Goal: Task Accomplishment & Management: Use online tool/utility

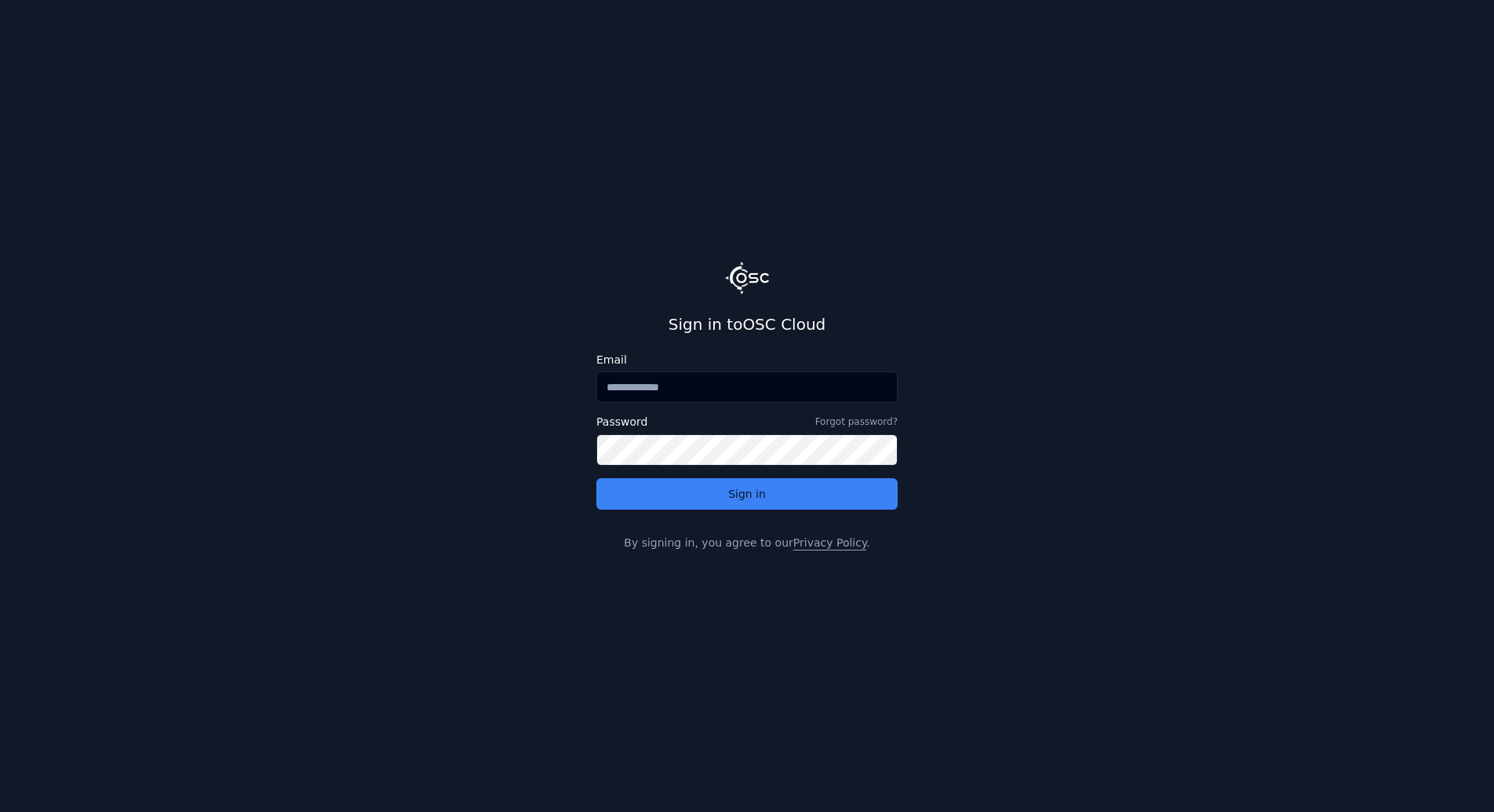
click at [684, 395] on input "Email" at bounding box center [747, 387] width 302 height 32
type input "**********"
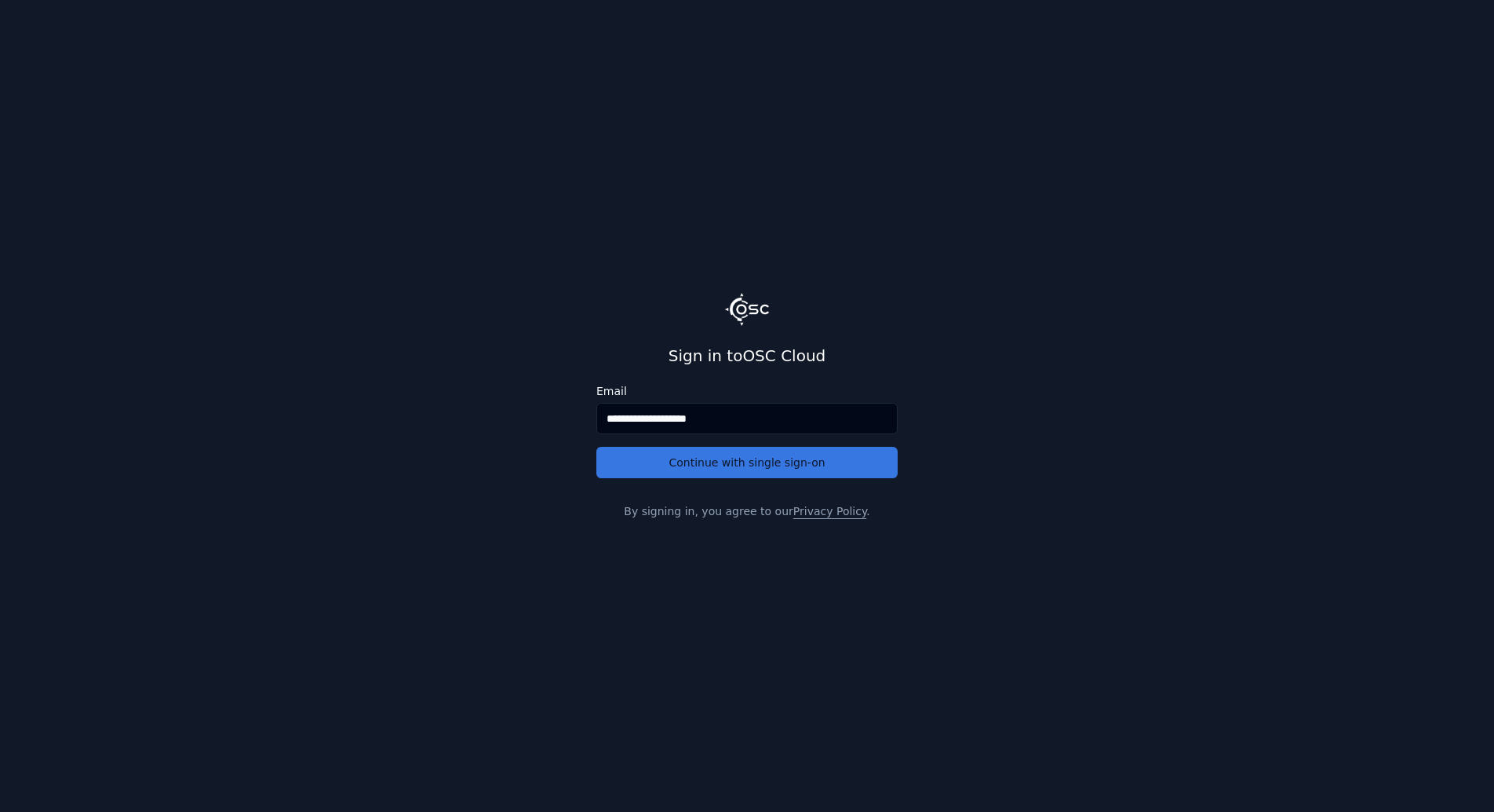
click at [698, 464] on button "Continue with single sign-on" at bounding box center [747, 463] width 302 height 32
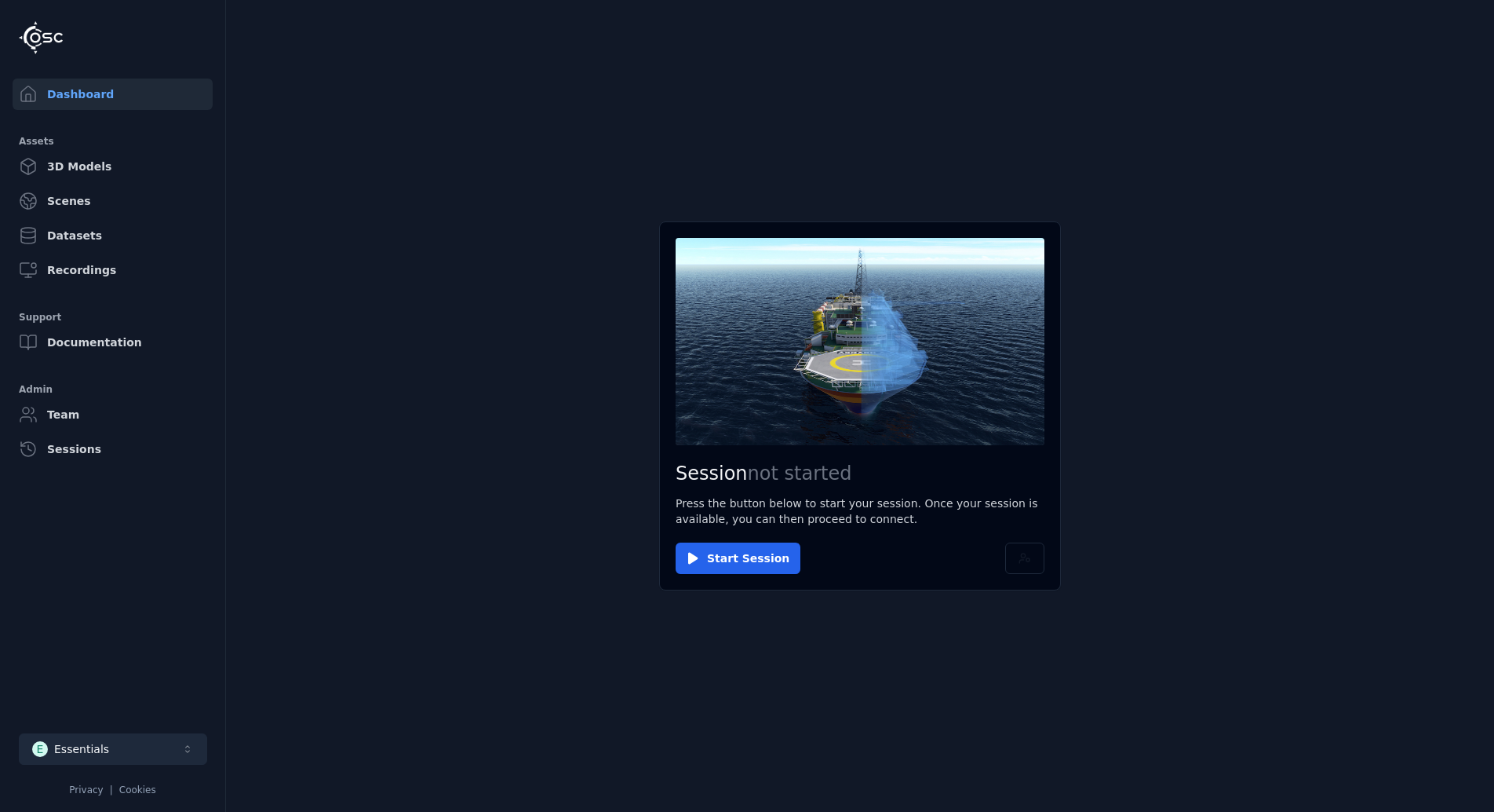
click at [90, 741] on button "E Essentials" at bounding box center [113, 748] width 189 height 32
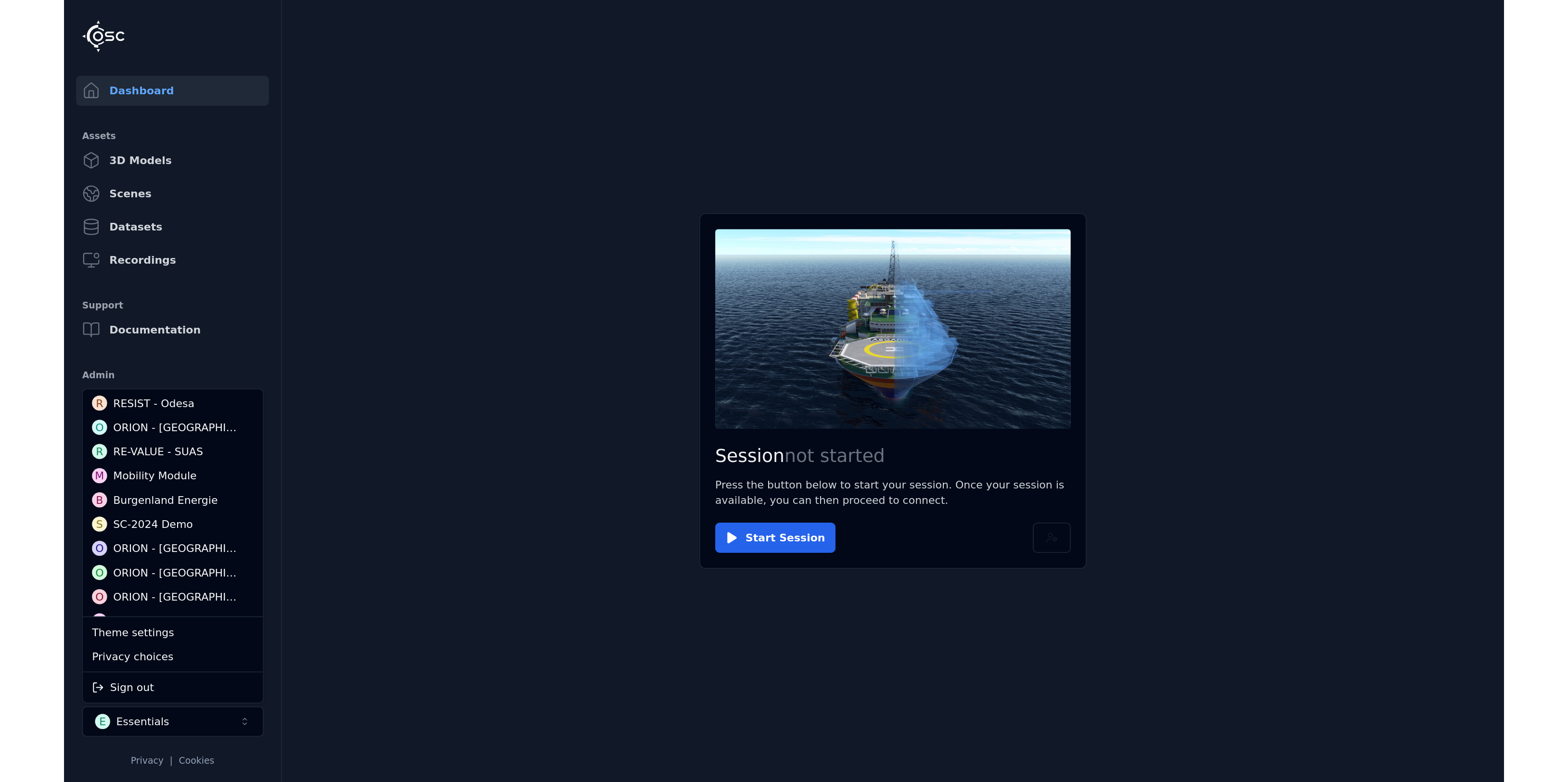
scroll to position [96, 0]
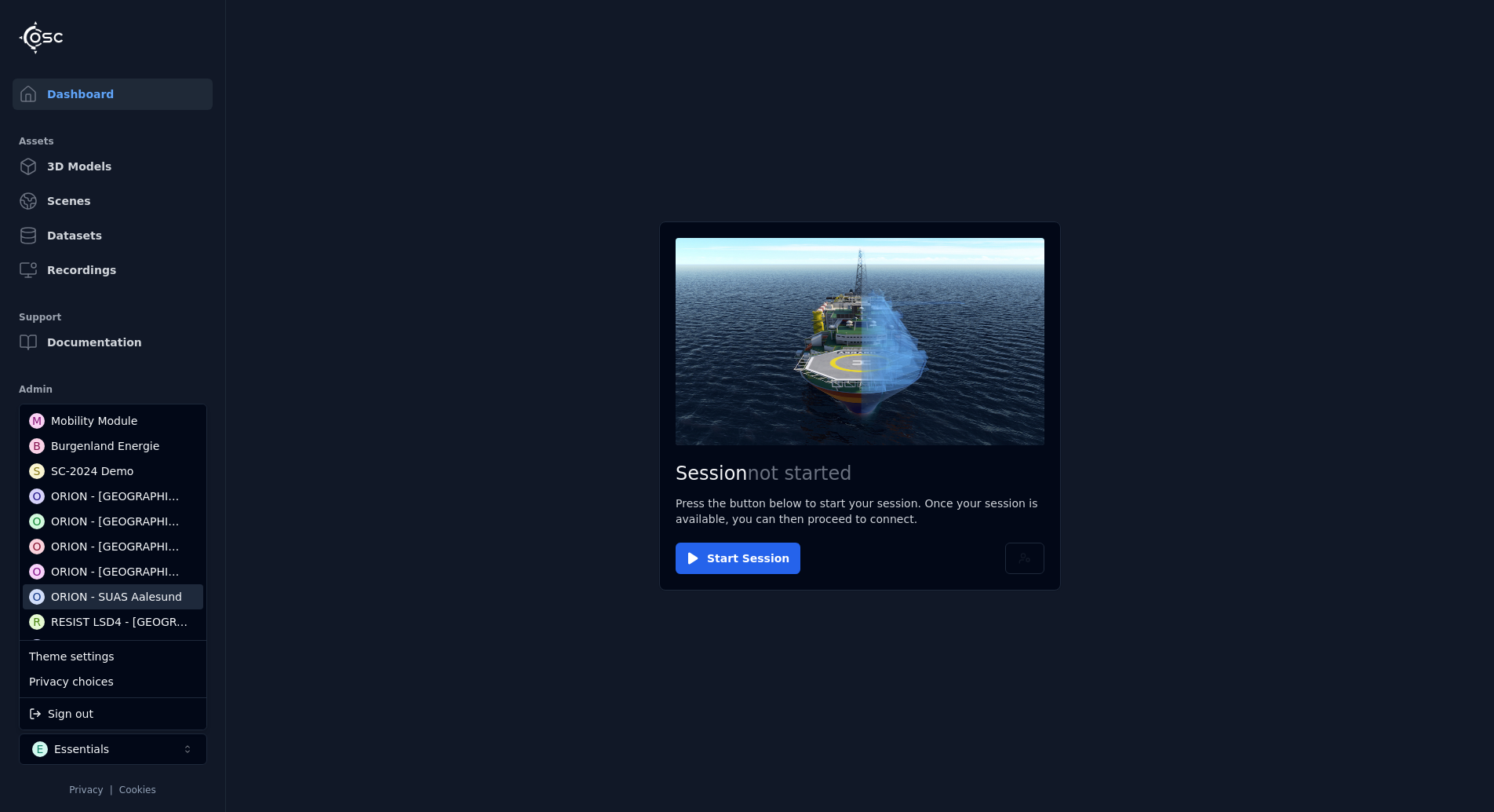
click at [76, 591] on div "ORION - SUAS Aalesund" at bounding box center [116, 597] width 131 height 16
click at [520, 624] on html "Dashboard Assets 3D Models Scenes Datasets Recordings Support Documentation Adm…" at bounding box center [747, 406] width 1494 height 812
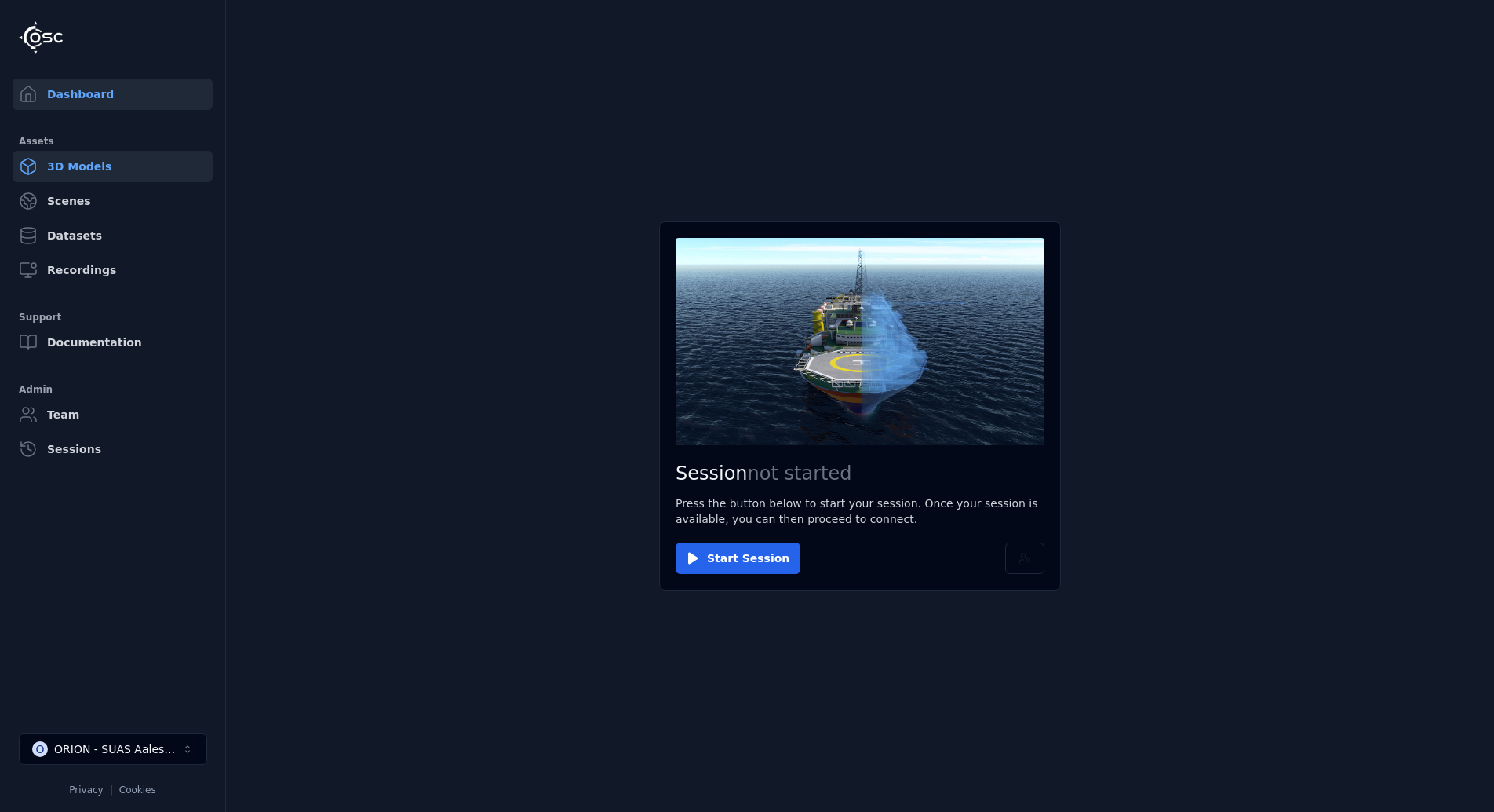
click at [107, 169] on link "3D Models" at bounding box center [113, 167] width 201 height 32
click at [734, 549] on button "Start Session" at bounding box center [739, 558] width 125 height 32
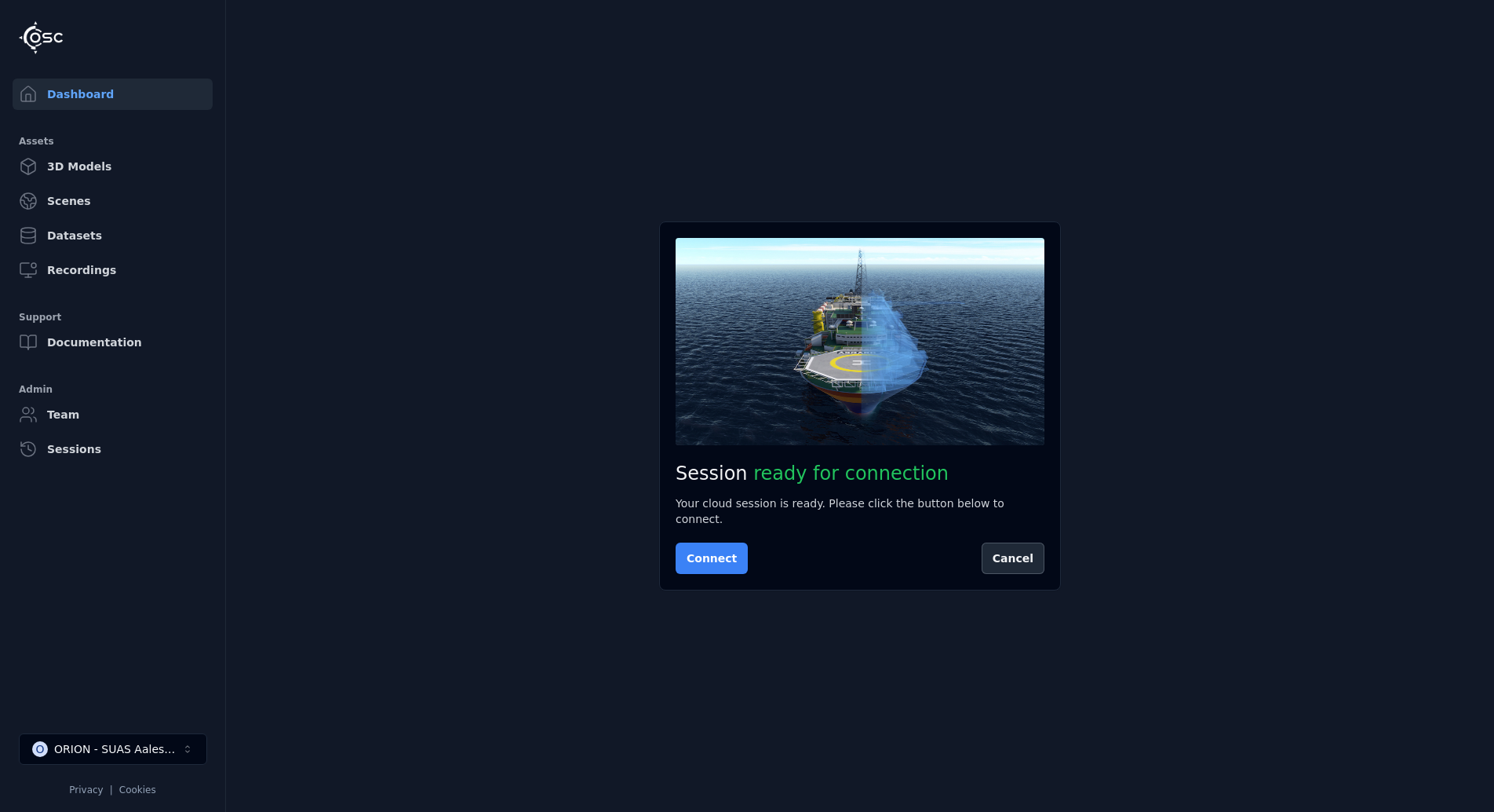
click at [716, 554] on button "Connect" at bounding box center [712, 558] width 72 height 32
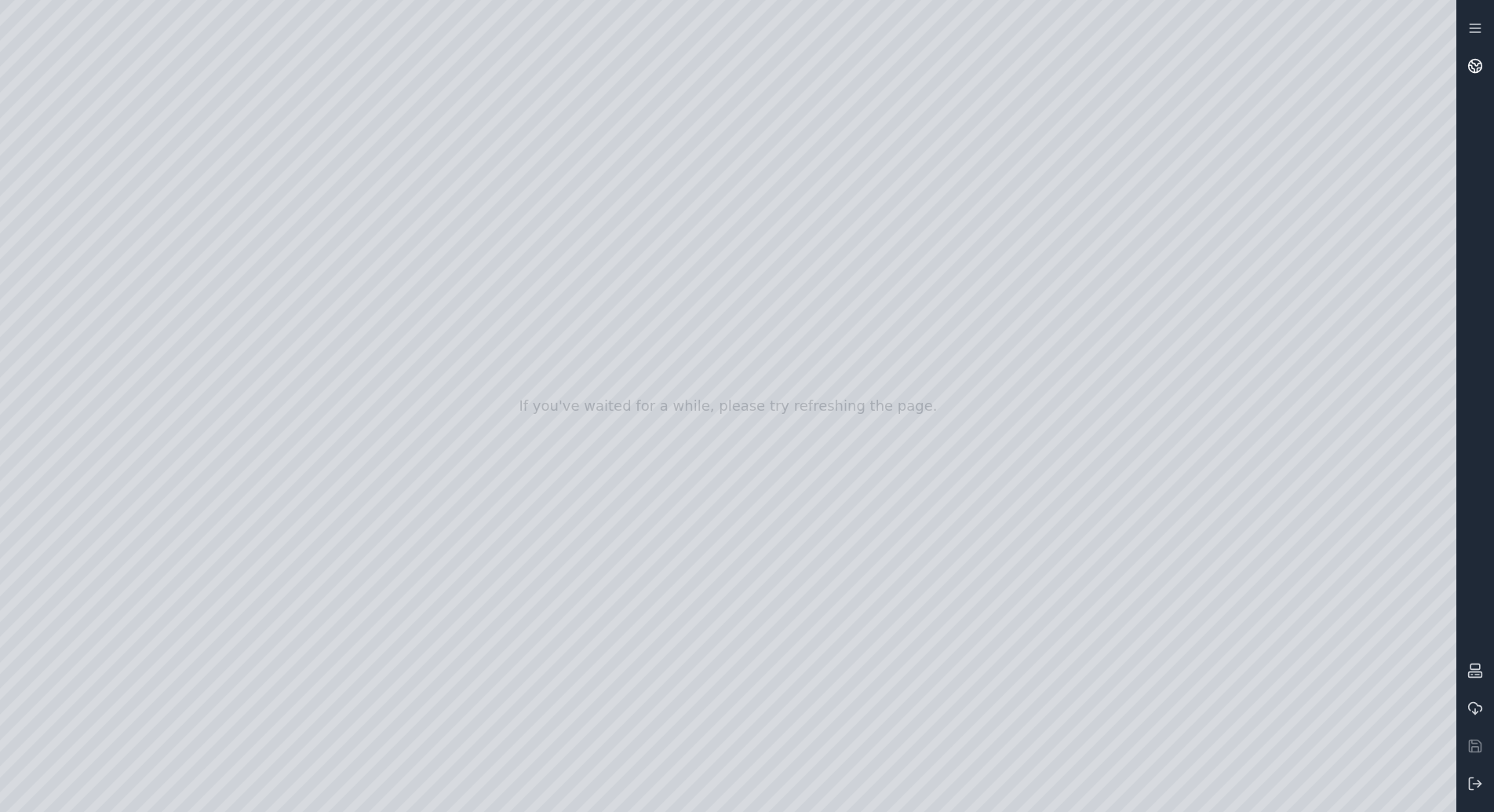
click at [1489, 63] on link at bounding box center [1475, 66] width 38 height 38
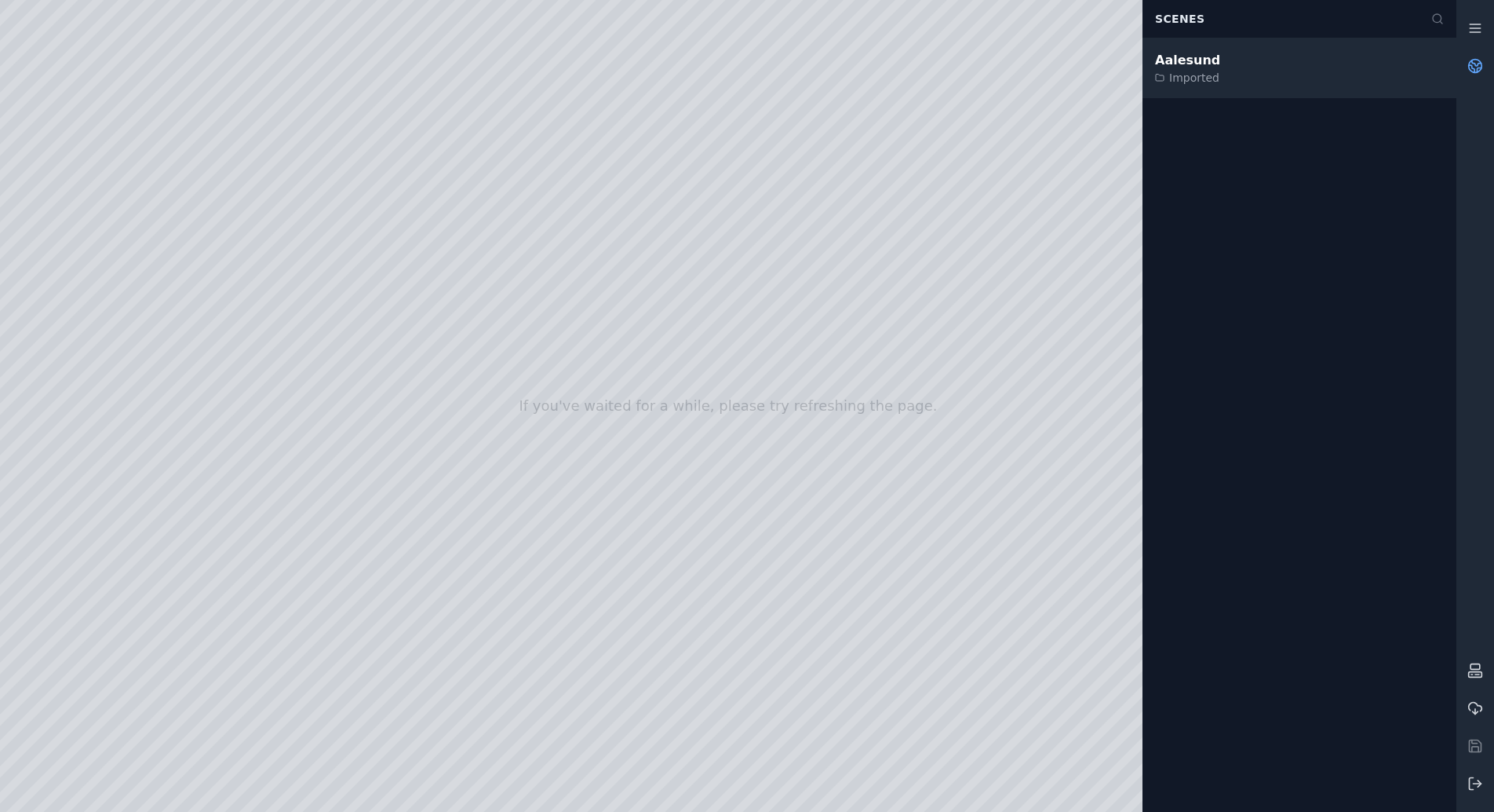
drag, startPoint x: 1272, startPoint y: 62, endPoint x: 1243, endPoint y: 63, distance: 29.0
click at [1243, 63] on div "Aalesund Imported" at bounding box center [1299, 68] width 314 height 60
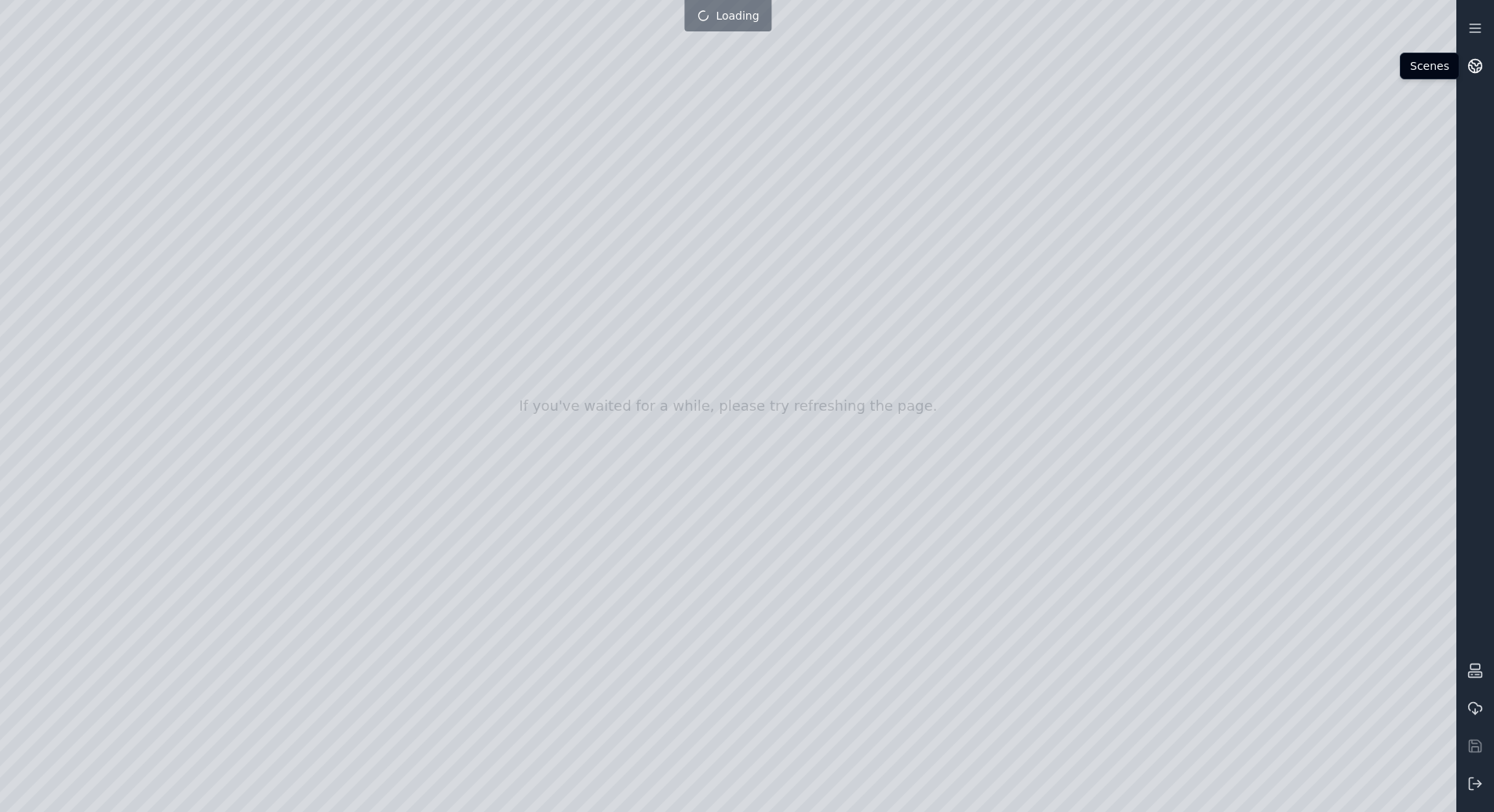
click at [1473, 71] on circle at bounding box center [1475, 66] width 13 height 13
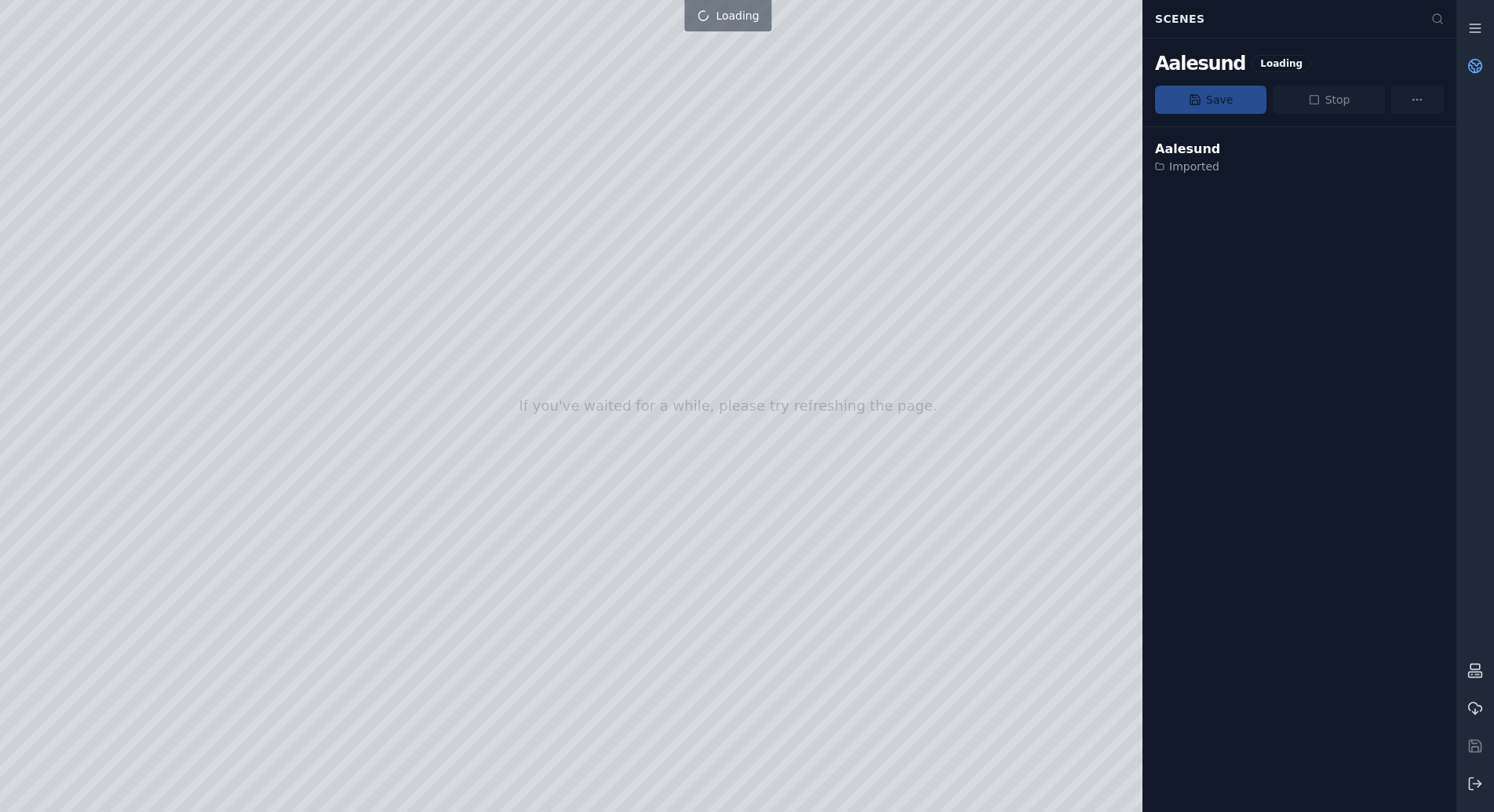
click at [1414, 101] on div "Save Stop" at bounding box center [1299, 99] width 289 height 28
drag, startPoint x: 1199, startPoint y: 156, endPoint x: 1179, endPoint y: 264, distance: 109.8
click at [1179, 264] on div "Aalesund Imported" at bounding box center [1299, 469] width 314 height 685
click at [1377, 227] on div "Aalesund Imported" at bounding box center [1299, 469] width 314 height 685
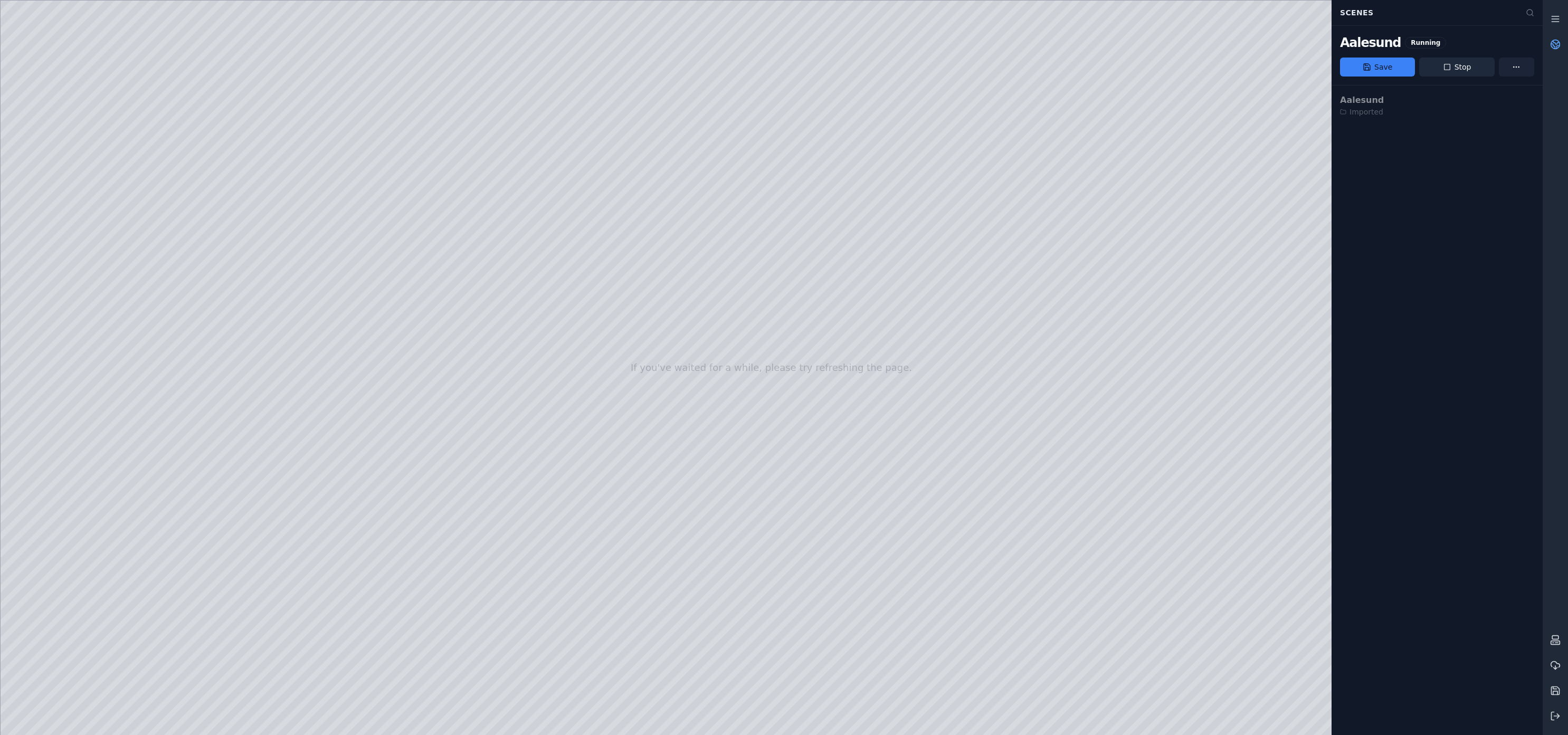
click at [1005, 68] on html "If you've waited for a while, please try refreshing the page. Scenes Aalesund R…" at bounding box center [784, 367] width 1568 height 735
click at [1005, 93] on div "Save as..." at bounding box center [1516, 89] width 62 height 17
click at [1005, 58] on input "Name" at bounding box center [1437, 62] width 194 height 21
click at [1005, 58] on input "**********" at bounding box center [1437, 62] width 194 height 21
click at [1005, 61] on input "**********" at bounding box center [1437, 62] width 194 height 21
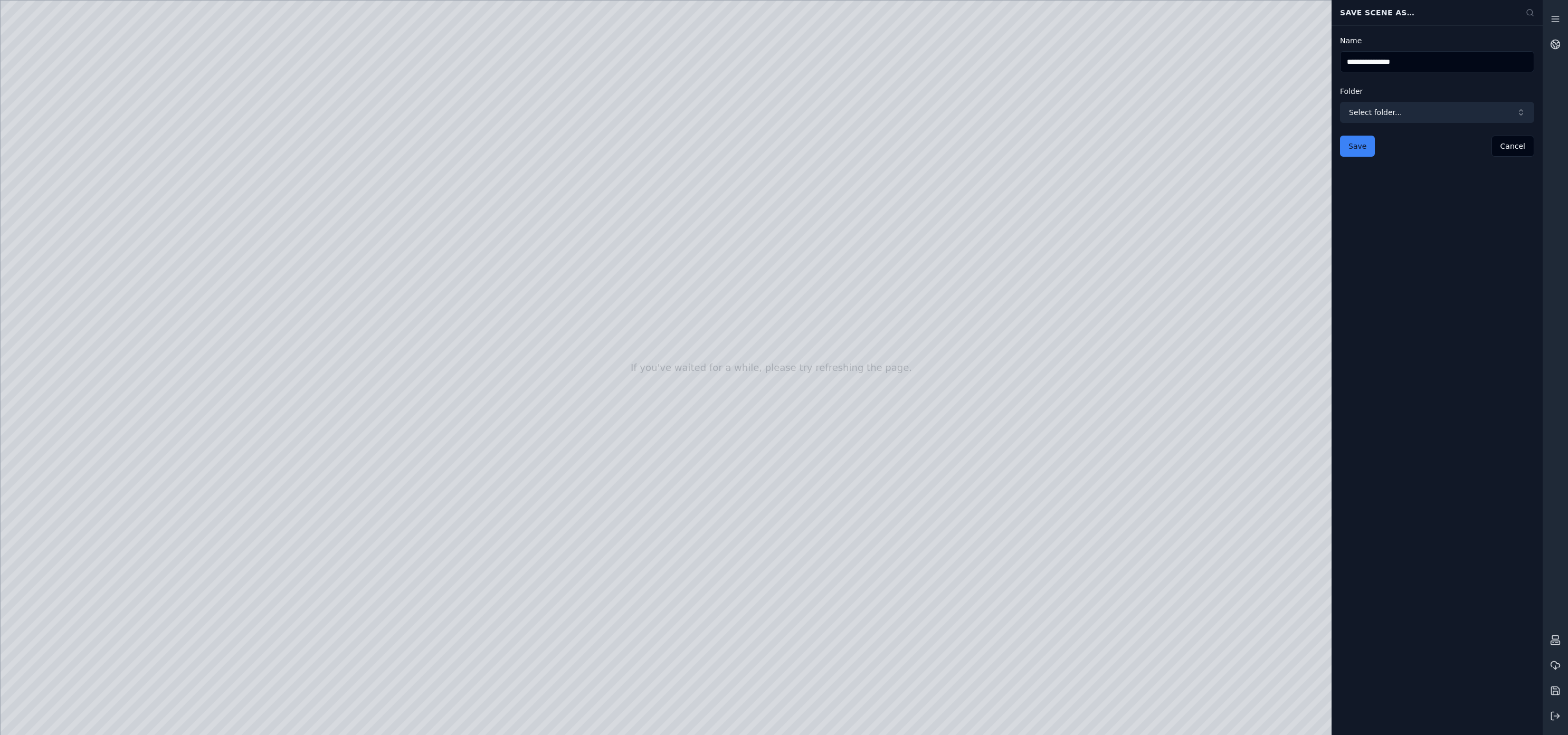
type input "**********"
click at [1005, 111] on span "Select folder..." at bounding box center [1430, 113] width 164 height 11
click at [1005, 158] on span "Imported" at bounding box center [1443, 160] width 169 height 11
drag, startPoint x: 1393, startPoint y: 204, endPoint x: 1349, endPoint y: 136, distance: 81.0
click at [1005, 196] on div "**********" at bounding box center [1437, 380] width 211 height 710
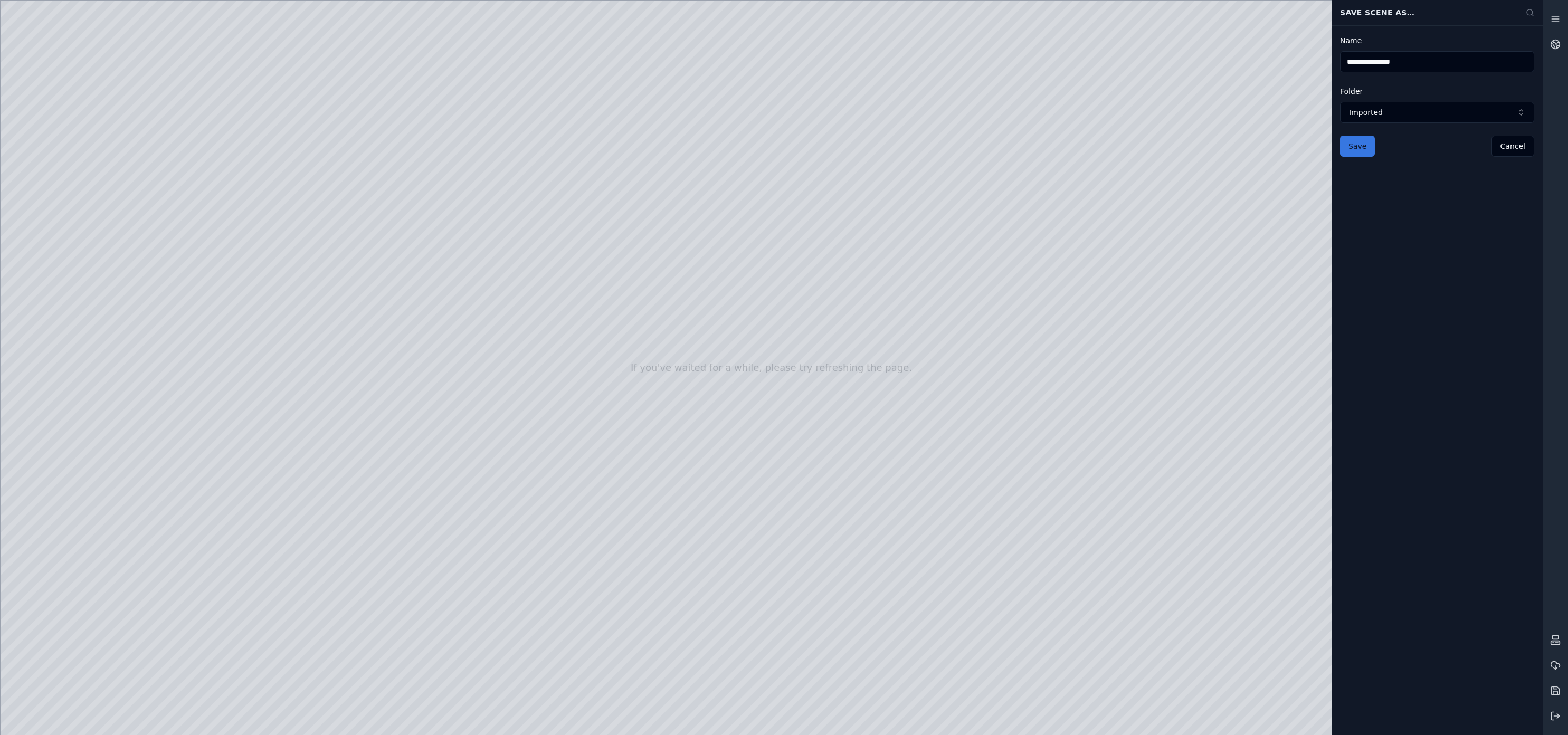
click at [1005, 142] on button "Save" at bounding box center [1358, 146] width 35 height 21
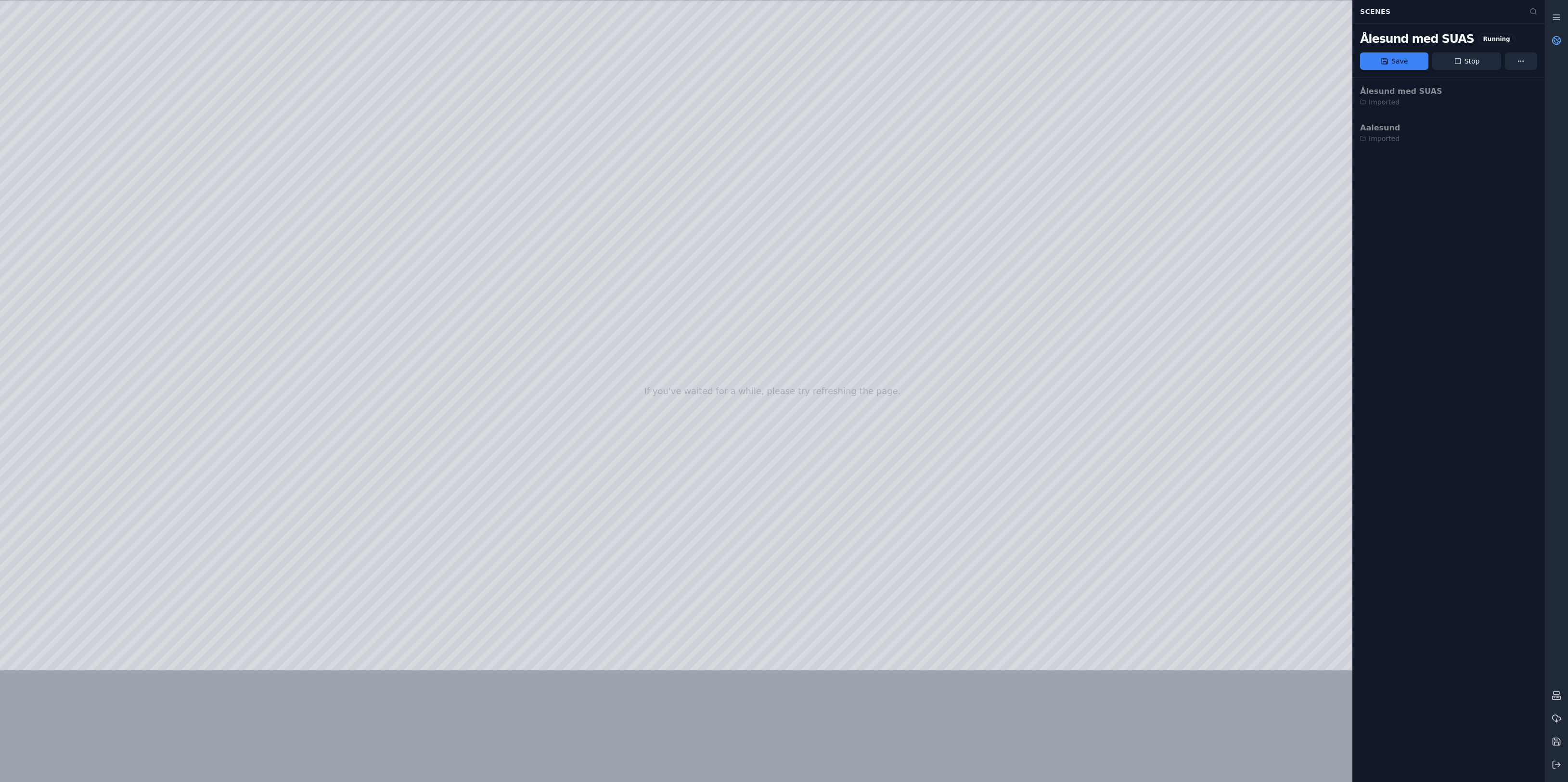
drag, startPoint x: 747, startPoint y: 394, endPoint x: 774, endPoint y: 460, distance: 71.3
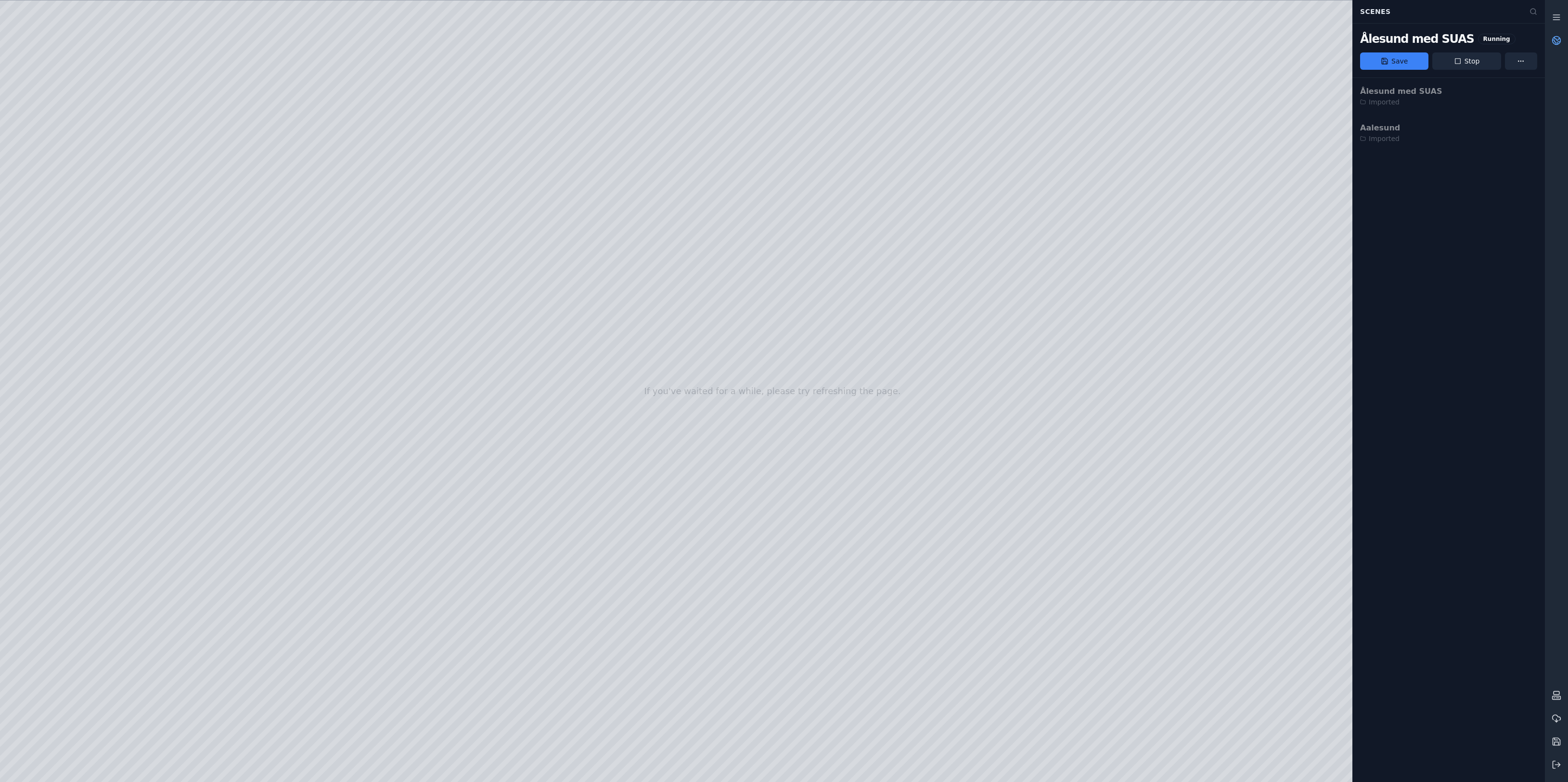
click at [916, 474] on div at bounding box center [772, 391] width 1545 height 781
drag, startPoint x: 746, startPoint y: 393, endPoint x: 751, endPoint y: 422, distance: 29.4
click at [916, 497] on div at bounding box center [772, 391] width 1545 height 781
click at [916, 487] on div at bounding box center [772, 391] width 1545 height 781
click at [916, 323] on div at bounding box center [772, 391] width 1545 height 781
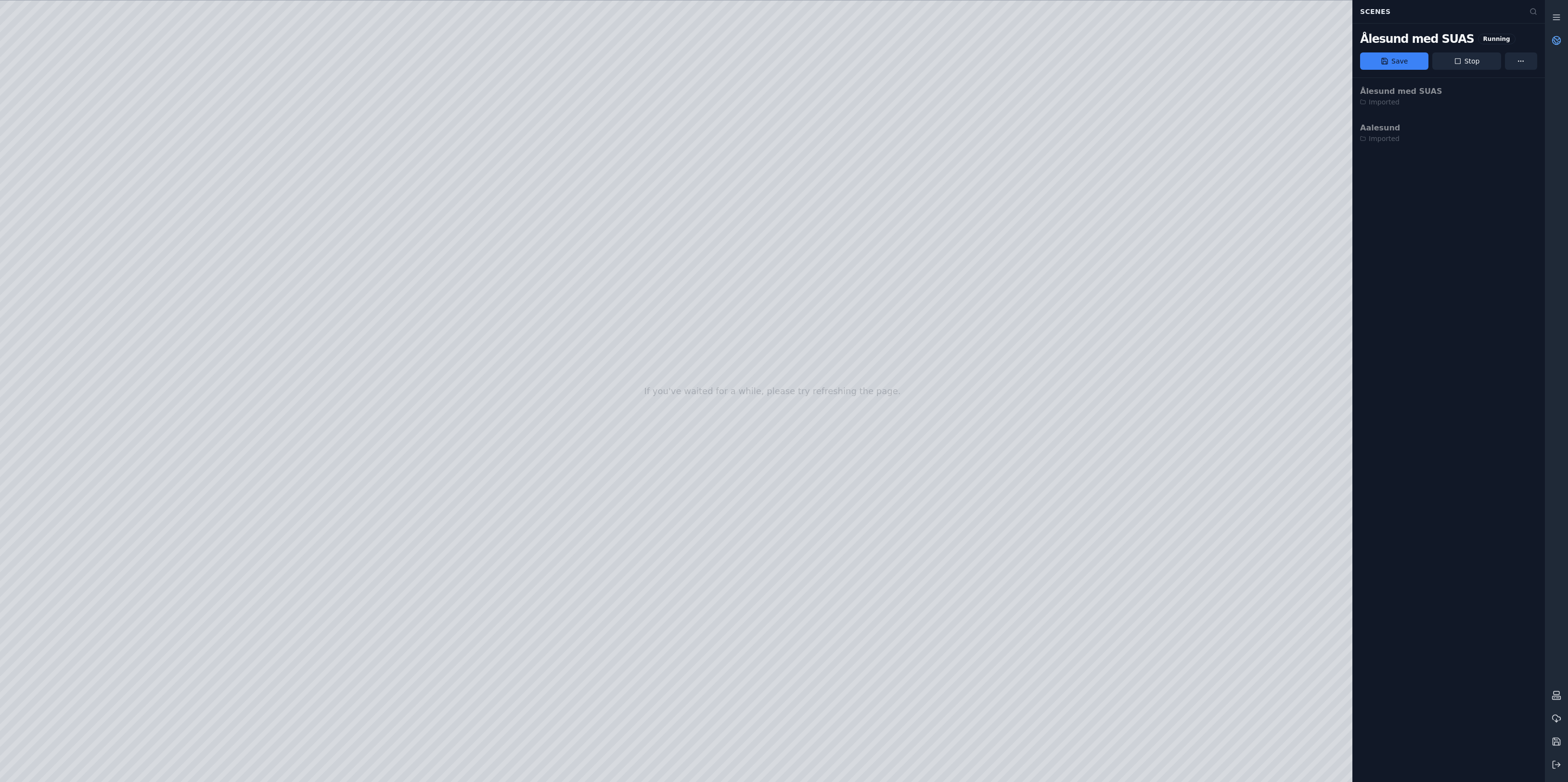
click at [549, 183] on div at bounding box center [772, 391] width 1545 height 781
click at [1270, 520] on div at bounding box center [772, 391] width 1545 height 781
drag, startPoint x: 610, startPoint y: 323, endPoint x: 612, endPoint y: 330, distance: 7.3
click at [1553, 41] on icon at bounding box center [1556, 41] width 10 height 10
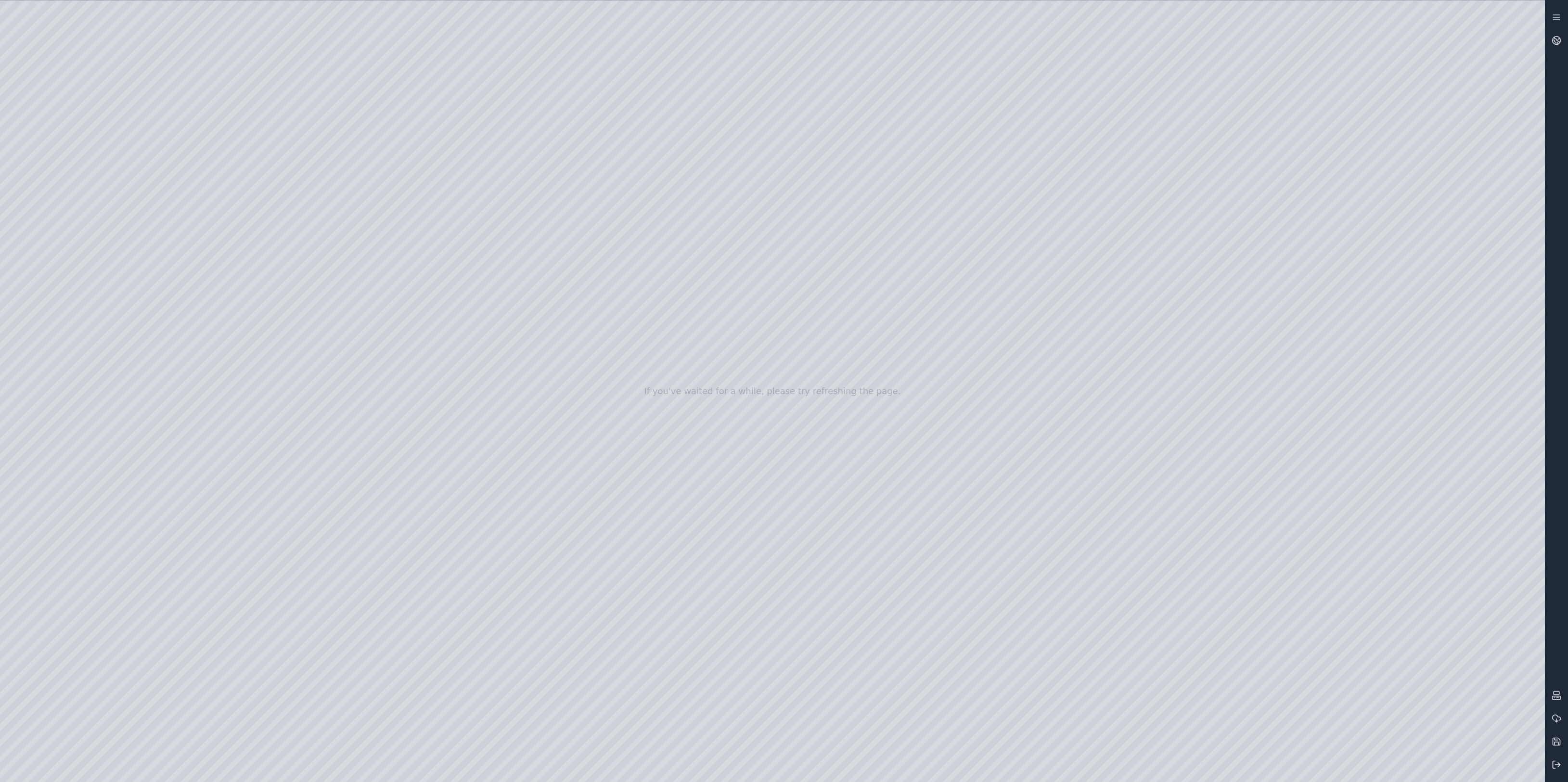
click at [1557, 775] on button at bounding box center [1556, 764] width 23 height 23
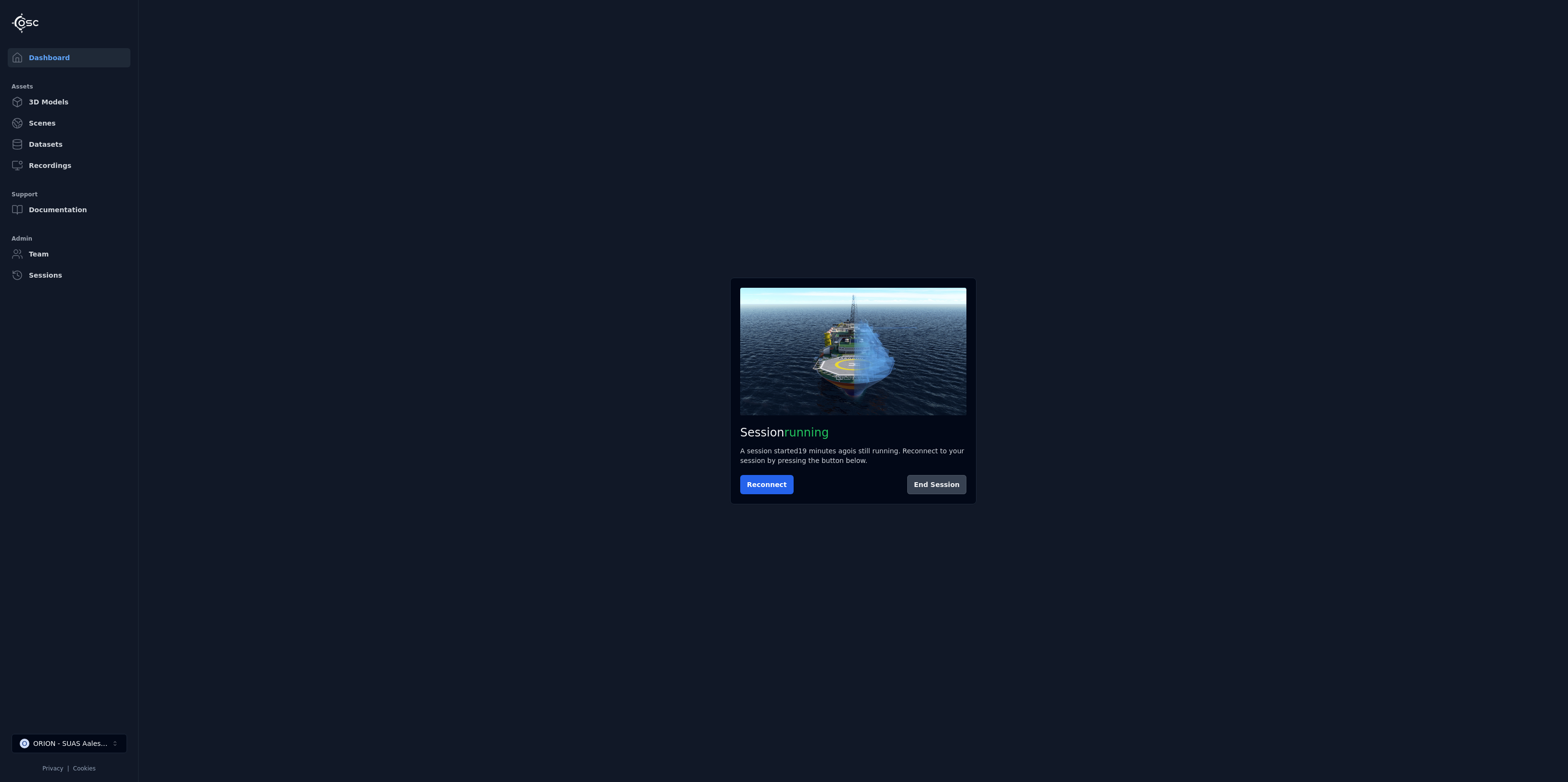
click at [929, 492] on button "End Session" at bounding box center [936, 484] width 59 height 19
click at [58, 103] on link "3D Models" at bounding box center [69, 102] width 123 height 19
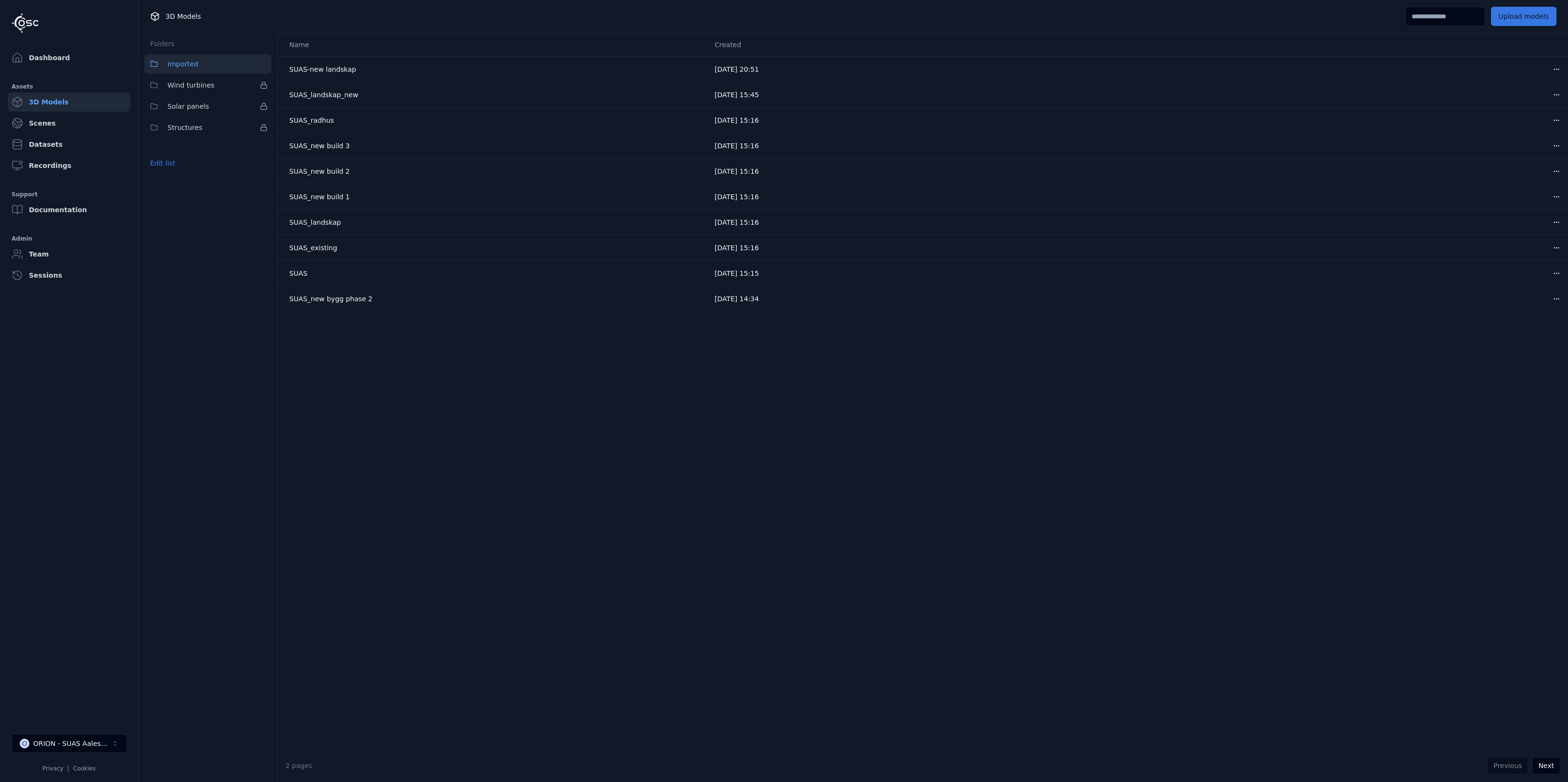
click at [1530, 20] on button "Upload models" at bounding box center [1524, 16] width 66 height 19
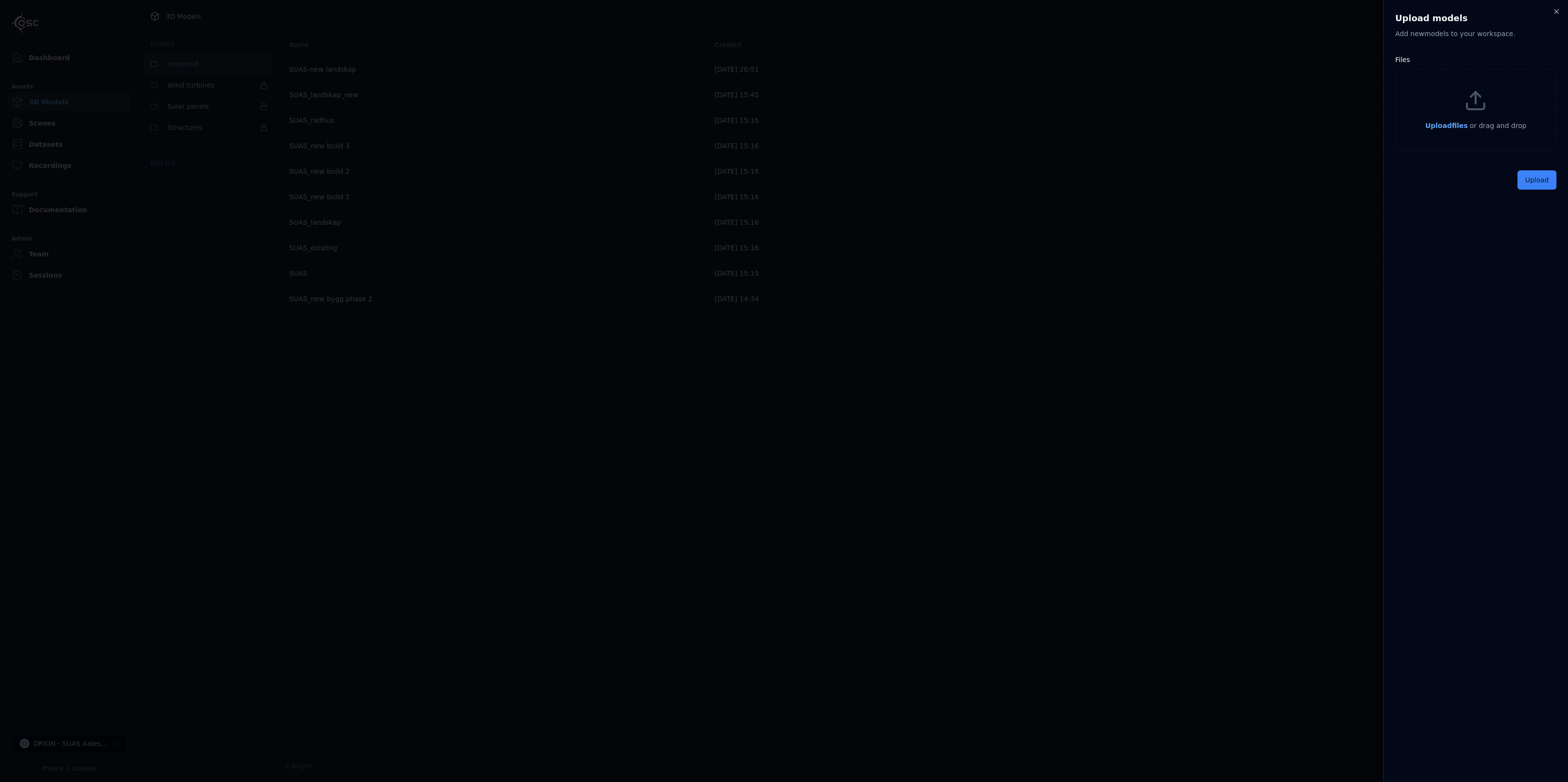
click at [1453, 122] on span "Upload files" at bounding box center [1446, 125] width 43 height 8
